Goal: Task Accomplishment & Management: Use online tool/utility

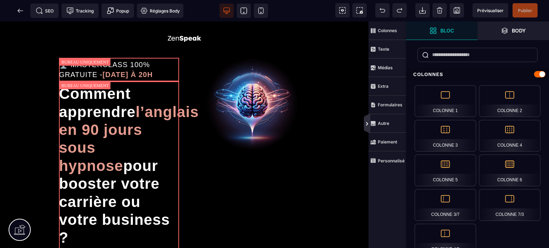
click at [367, 121] on icon at bounding box center [367, 124] width 6 height 20
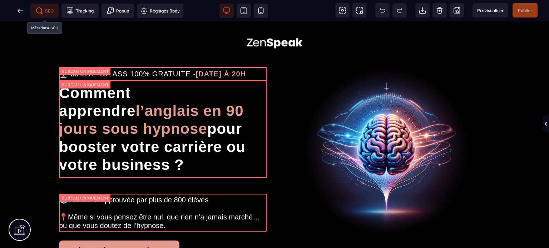
click at [51, 8] on span "SEO" at bounding box center [45, 10] width 18 height 7
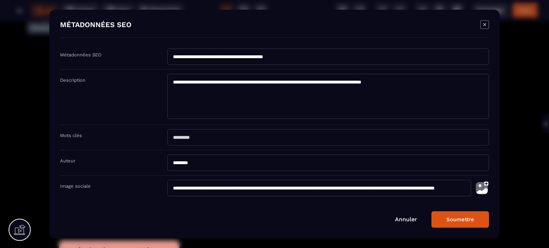
click at [483, 25] on icon "Modal window" at bounding box center [484, 24] width 9 height 9
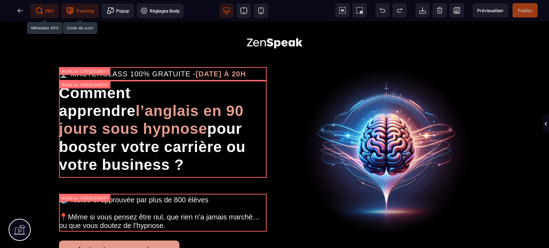
click at [84, 5] on span "Tracking" at bounding box center [79, 11] width 37 height 14
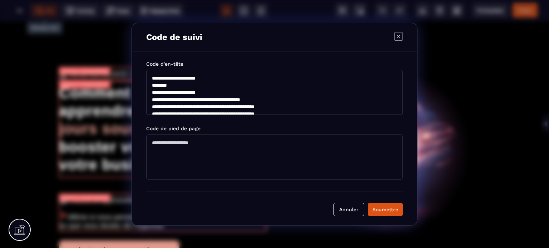
click at [220, 108] on textarea "**********" at bounding box center [274, 92] width 257 height 45
click at [395, 212] on div "Soumettre" at bounding box center [385, 209] width 26 height 7
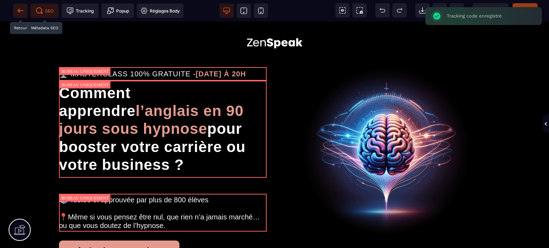
click at [16, 14] on span at bounding box center [20, 11] width 14 height 14
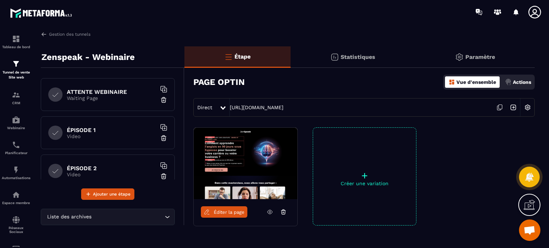
scroll to position [76, 0]
click at [101, 142] on div "ÉPISODE 1 Video" at bounding box center [108, 131] width 134 height 33
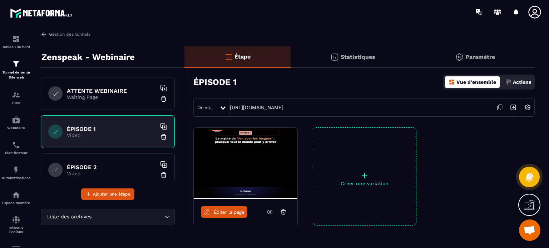
click at [227, 214] on span "Éditer la page" at bounding box center [229, 212] width 31 height 5
